Goal: Transaction & Acquisition: Subscribe to service/newsletter

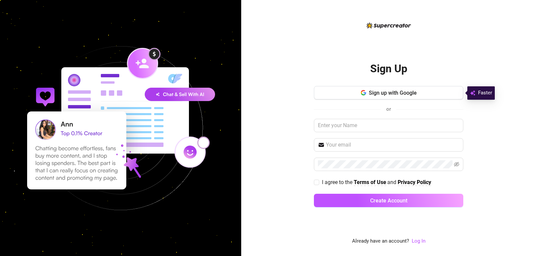
click at [373, 222] on div "Sign Up Sign up with Google or I agree to the Terms of Use and Privacy Policy C…" at bounding box center [388, 133] width 149 height 224
